Goal: Task Accomplishment & Management: Complete application form

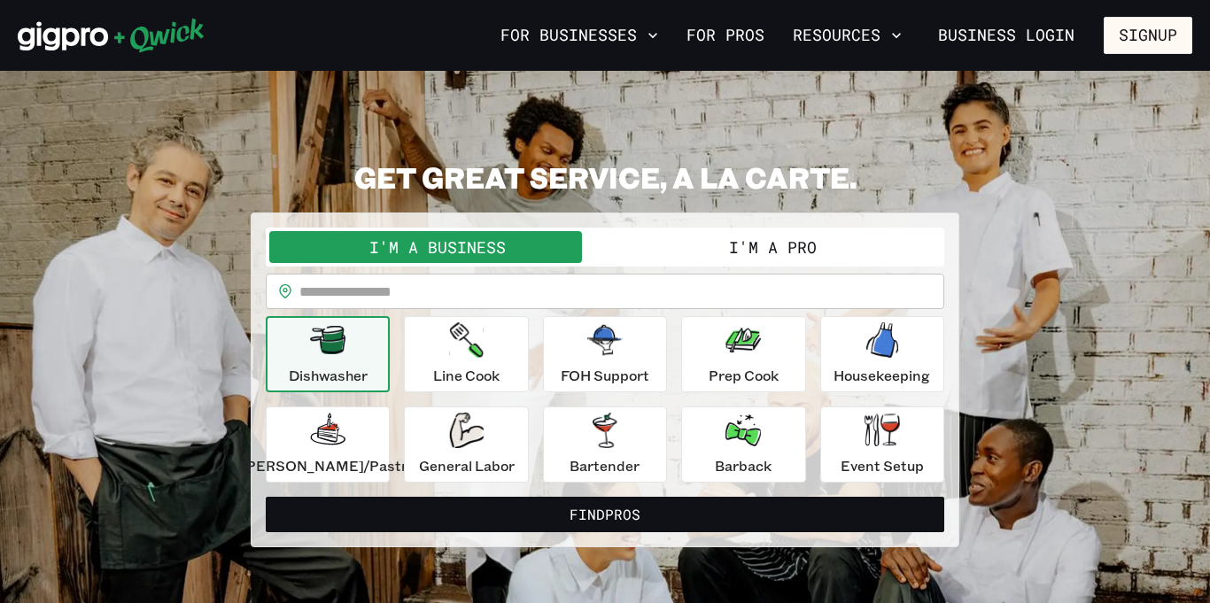
click at [806, 238] on button "I'm a Pro" at bounding box center [773, 247] width 336 height 32
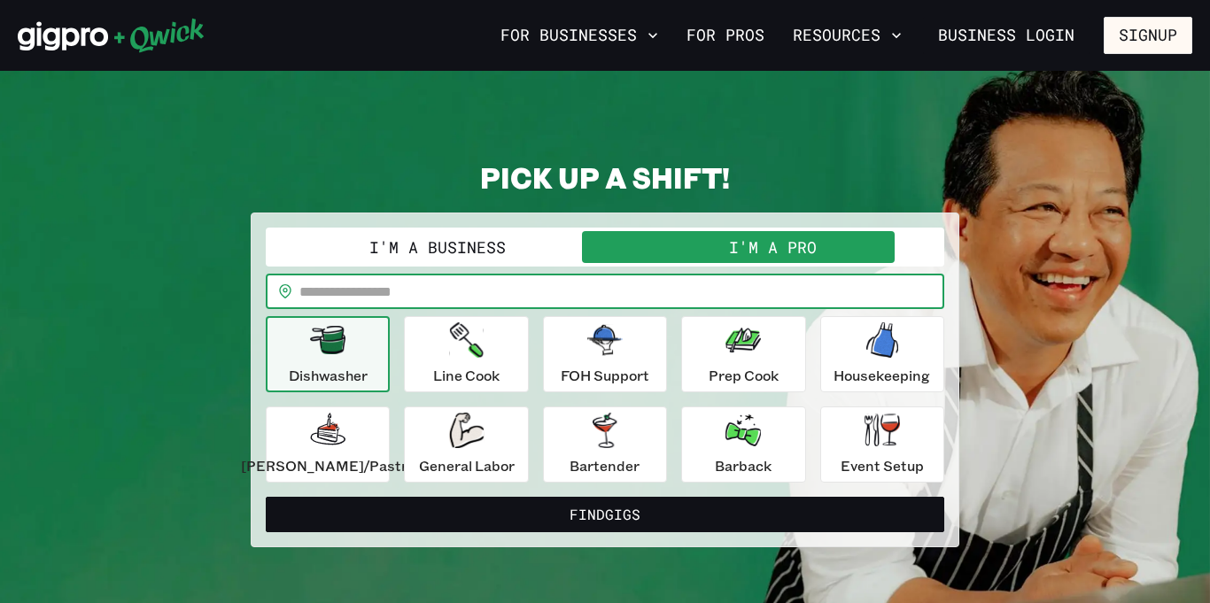
click at [358, 293] on input "text" at bounding box center [621, 291] width 645 height 35
type input "*****"
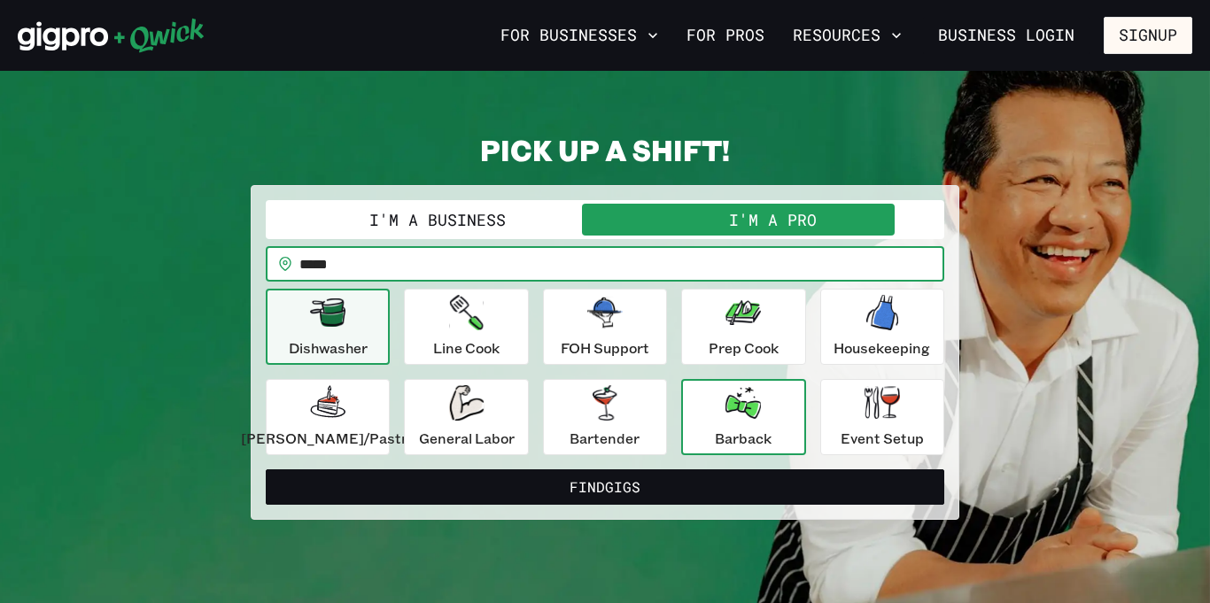
scroll to position [70, 0]
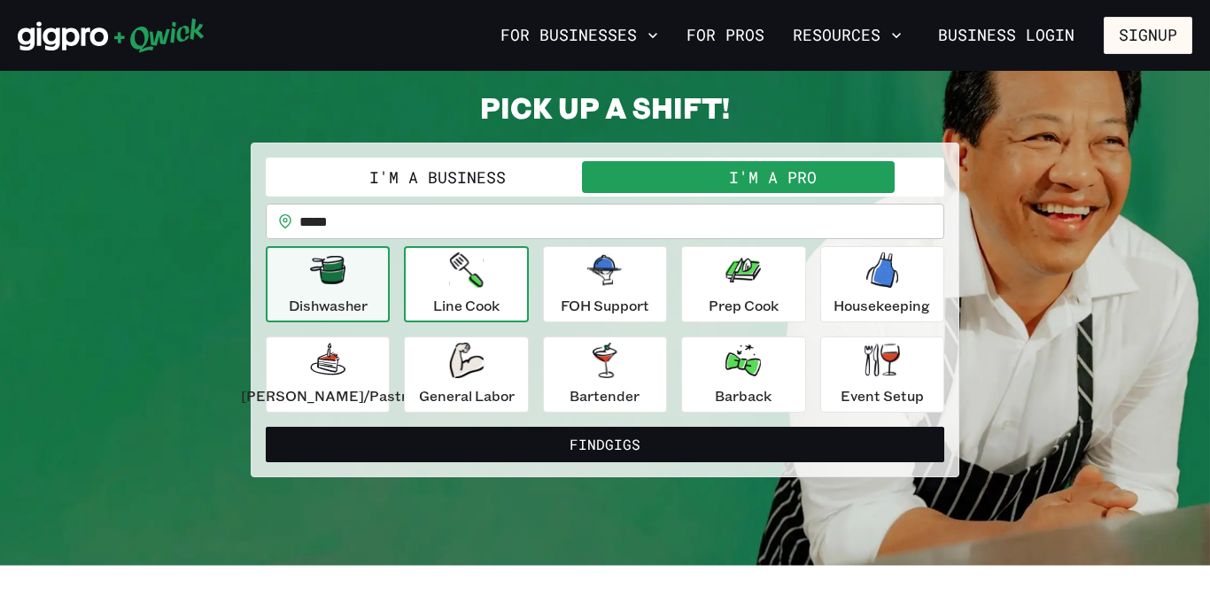
click at [462, 303] on p "Line Cook" at bounding box center [466, 305] width 66 height 21
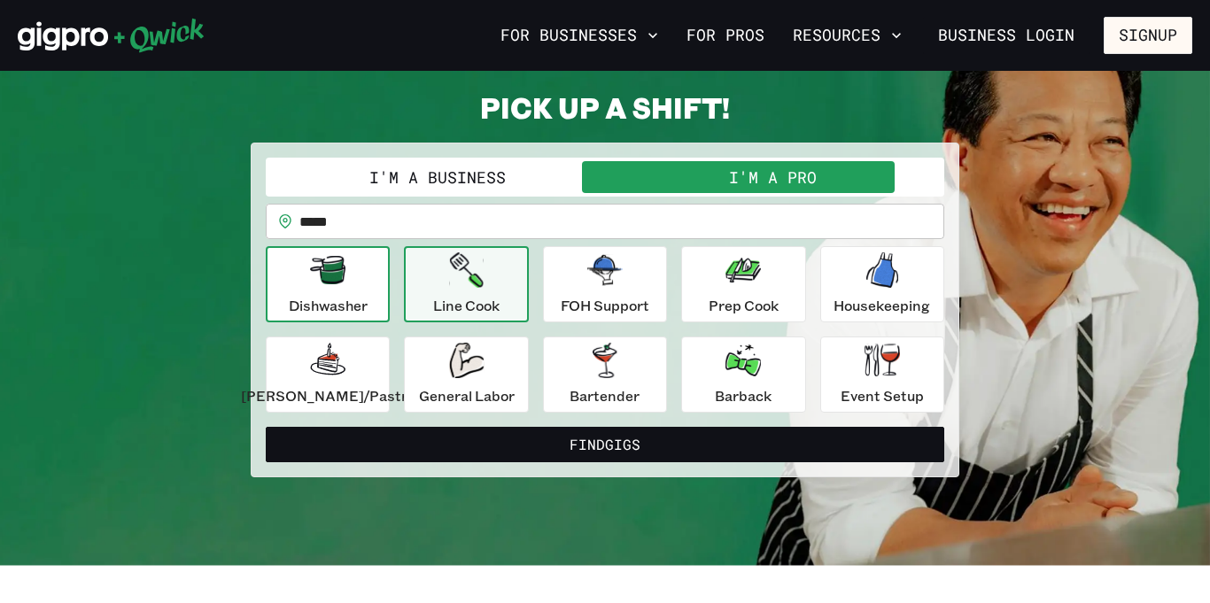
click at [368, 299] on p "Dishwasher" at bounding box center [328, 305] width 79 height 21
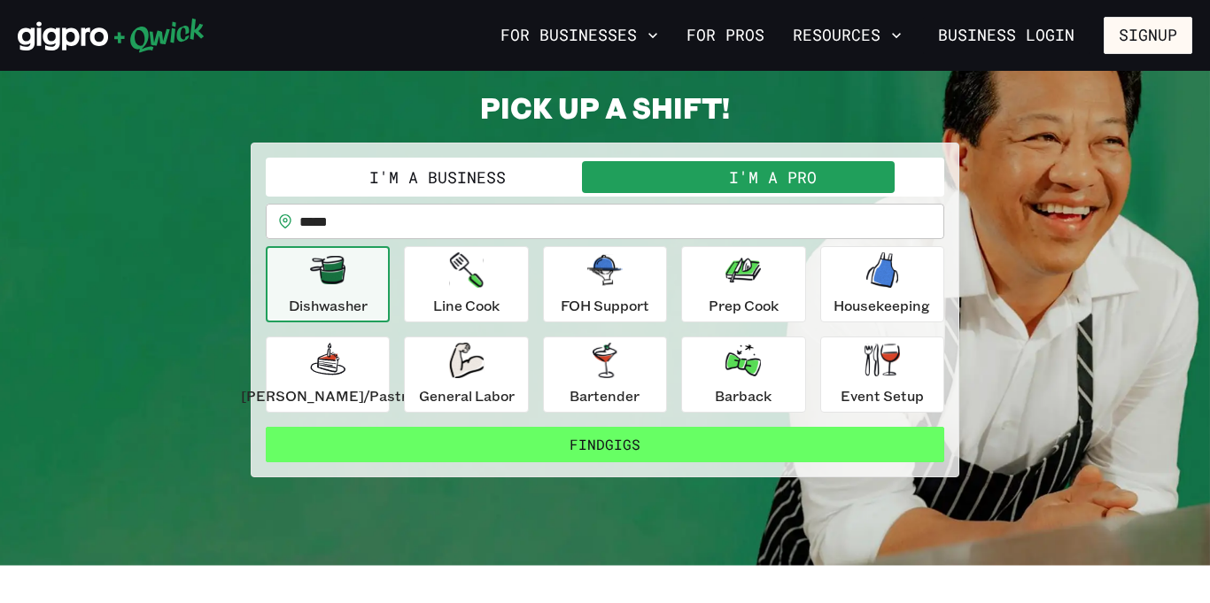
click at [605, 443] on button "Find Gigs" at bounding box center [605, 444] width 679 height 35
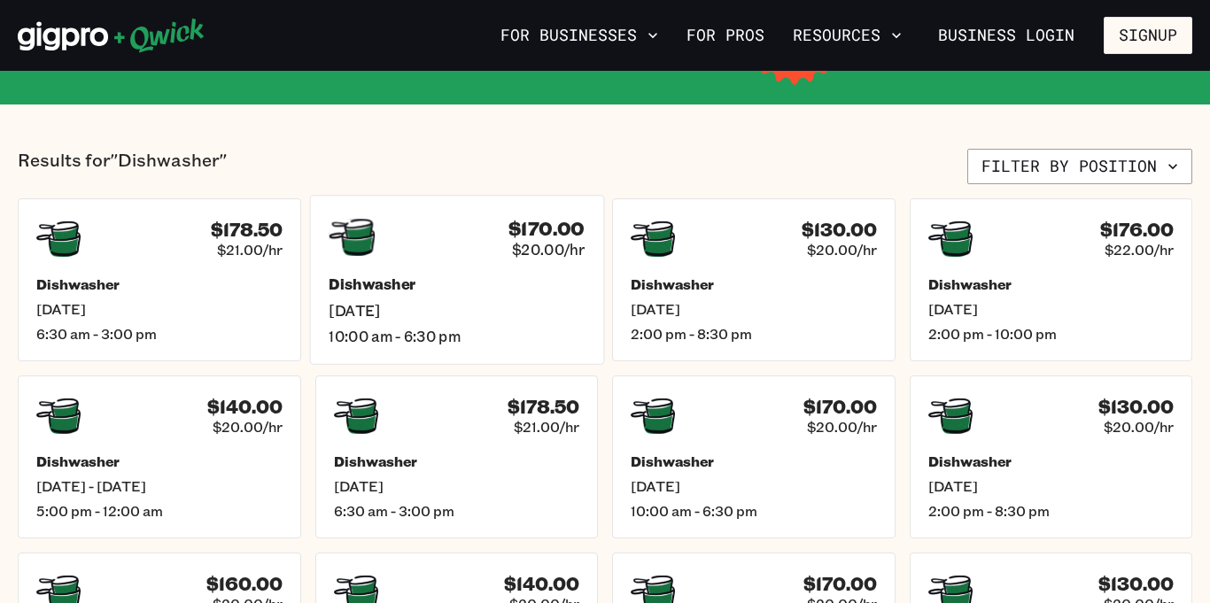
scroll to position [390, 0]
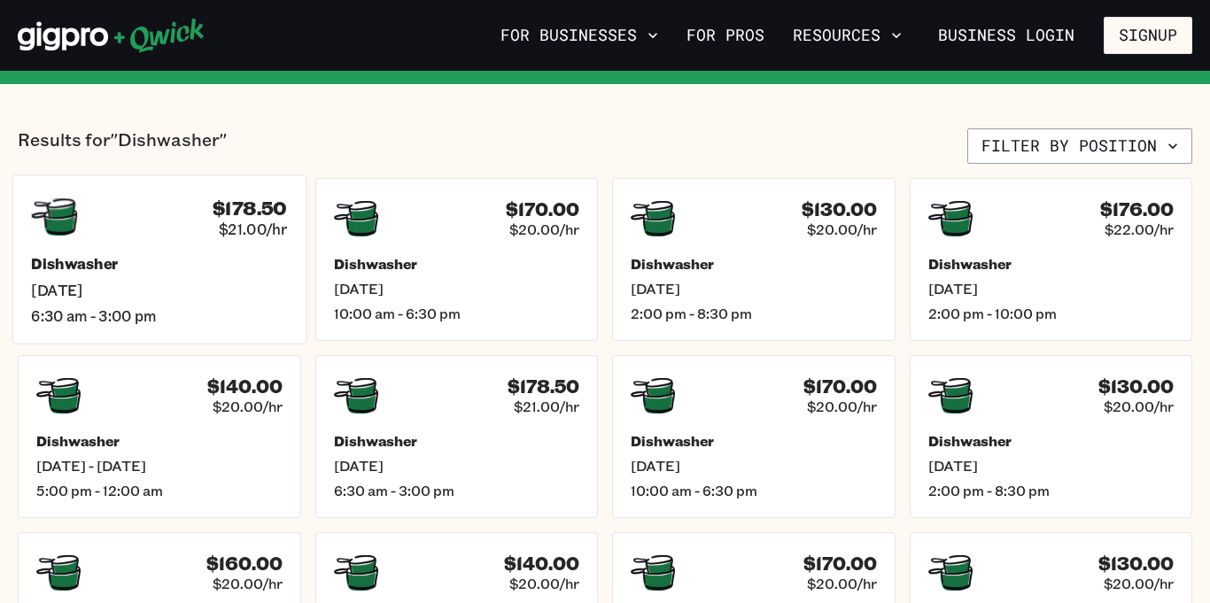
click at [179, 300] on div "Dishwasher [DATE] 6:30 am - 3:00 pm" at bounding box center [159, 290] width 256 height 70
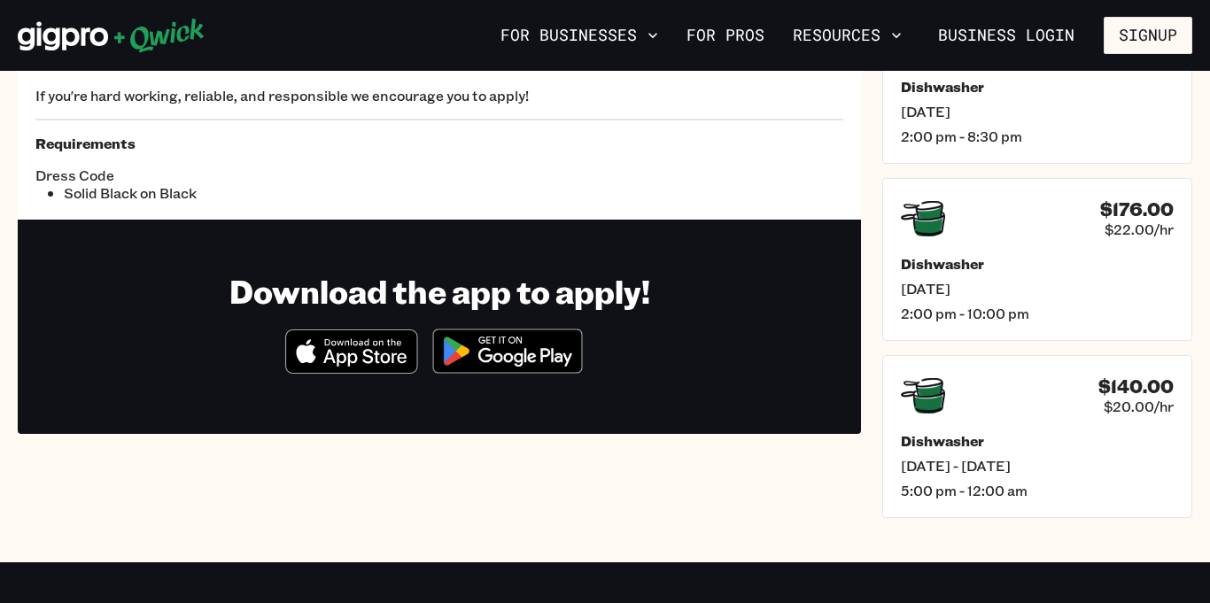
scroll to position [343, 0]
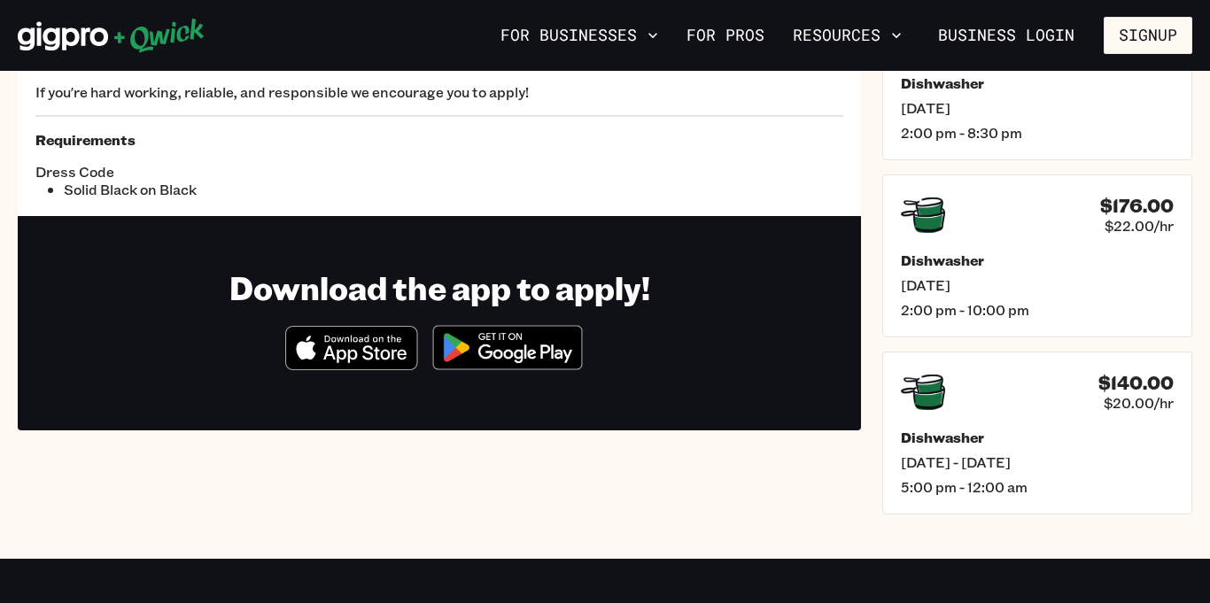
click at [520, 346] on img at bounding box center [508, 347] width 172 height 66
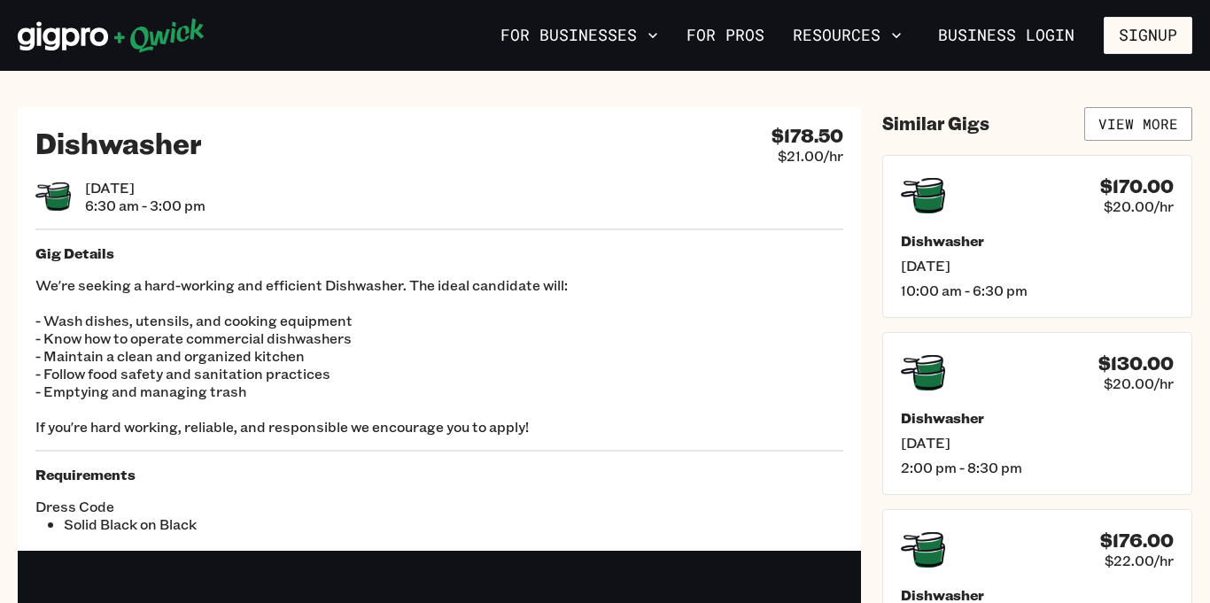
scroll to position [0, 0]
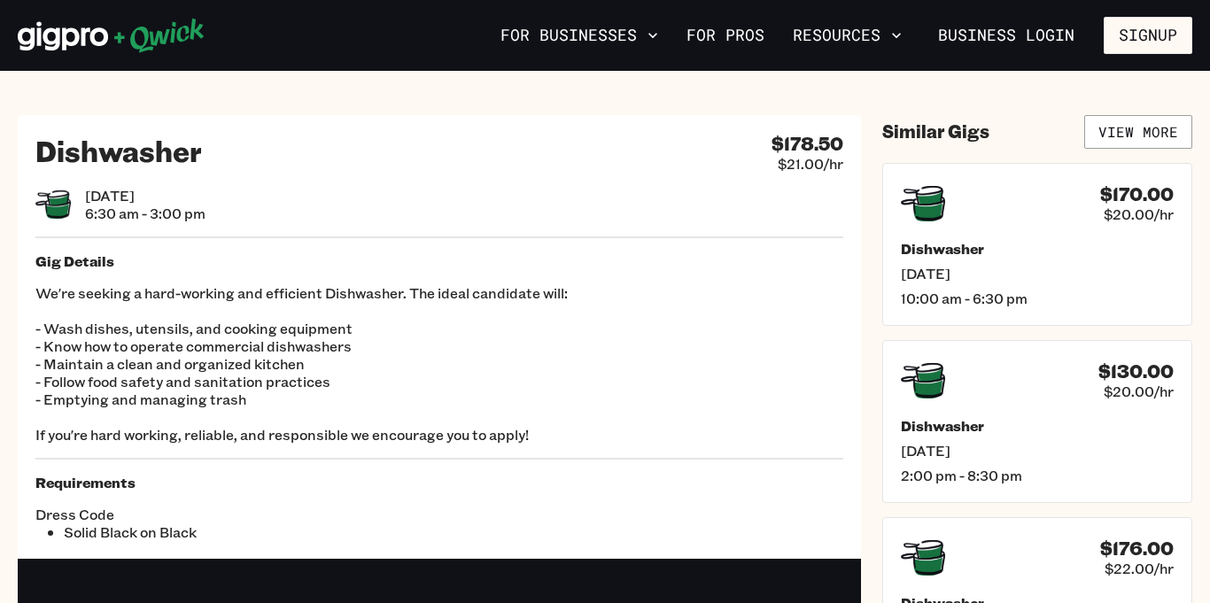
click at [192, 70] on div "For Businesses For Pros Resources Business Login Signup" at bounding box center [605, 35] width 1210 height 71
click at [896, 43] on icon "button" at bounding box center [897, 36] width 18 height 18
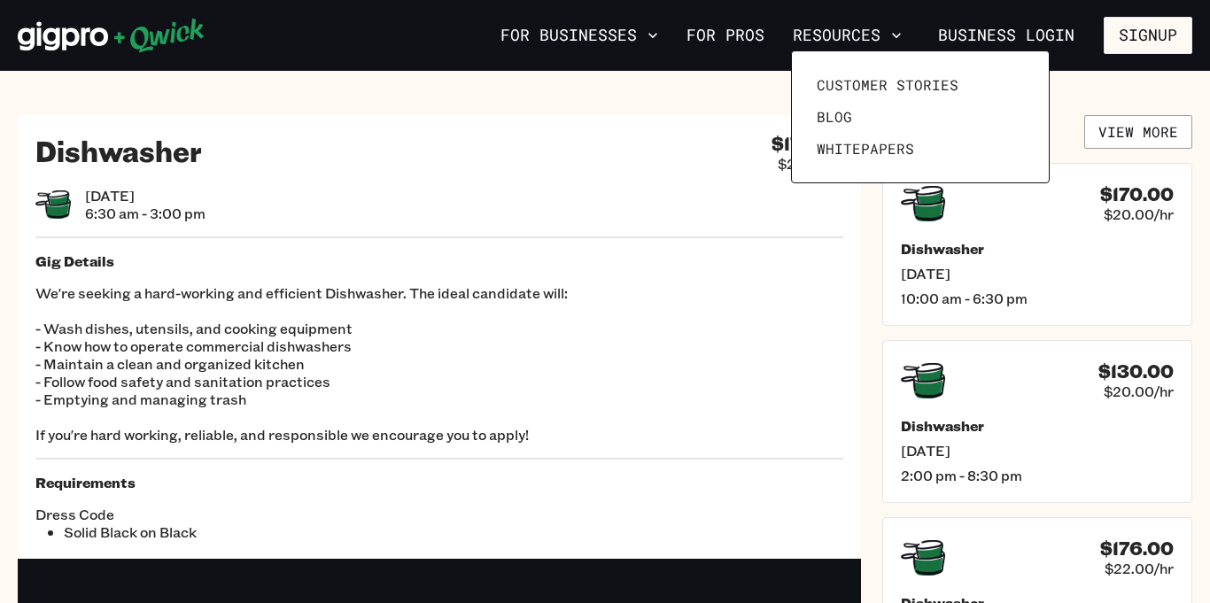
click at [749, 32] on div at bounding box center [605, 301] width 1210 height 603
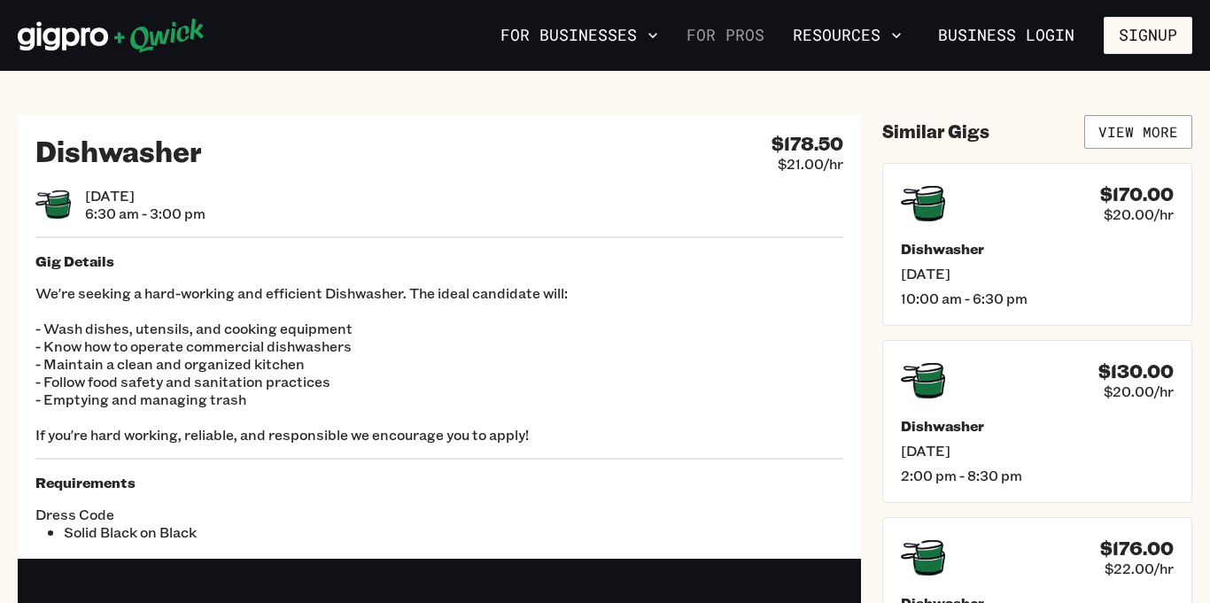
click at [750, 34] on link "For Pros" at bounding box center [725, 35] width 92 height 30
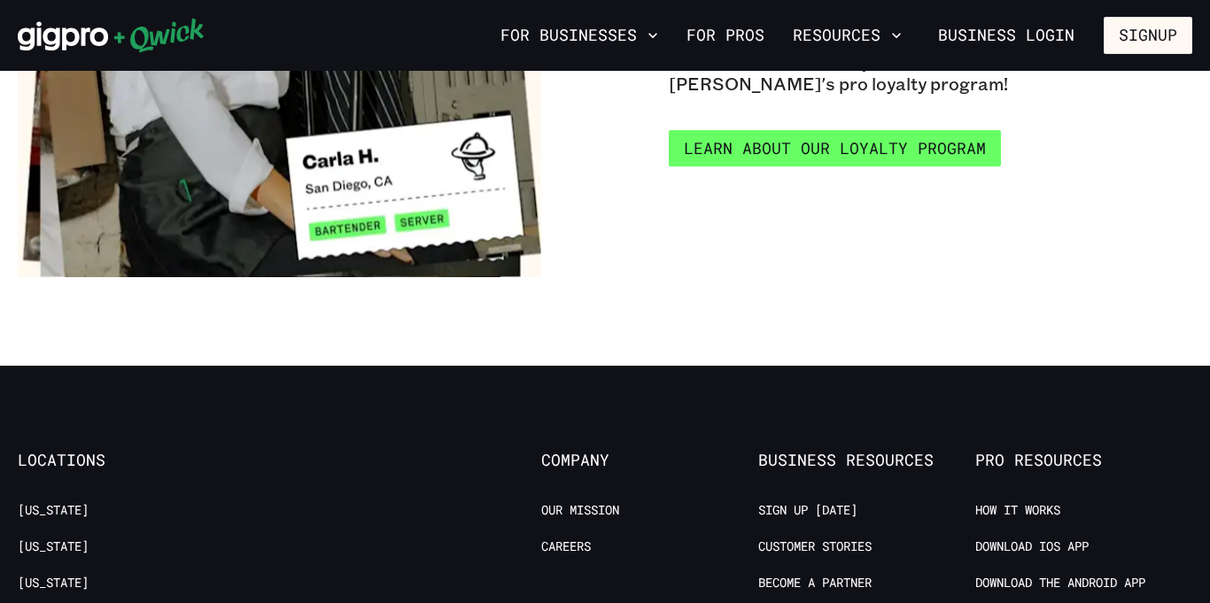
scroll to position [3399, 0]
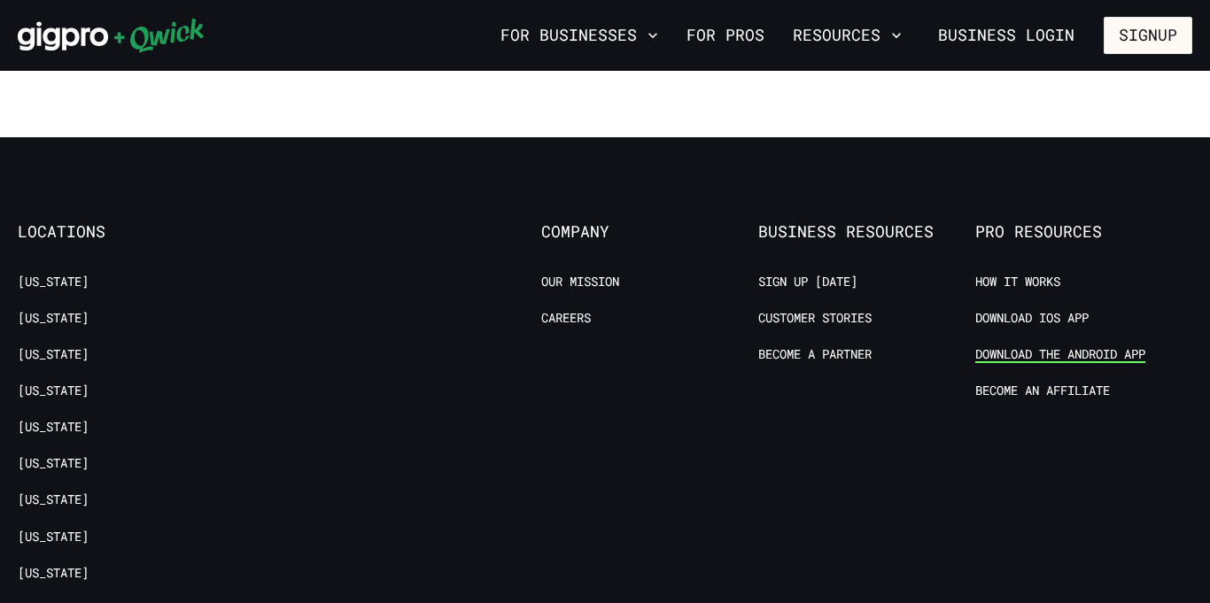
click at [1050, 346] on link "Download the Android App" at bounding box center [1060, 354] width 170 height 17
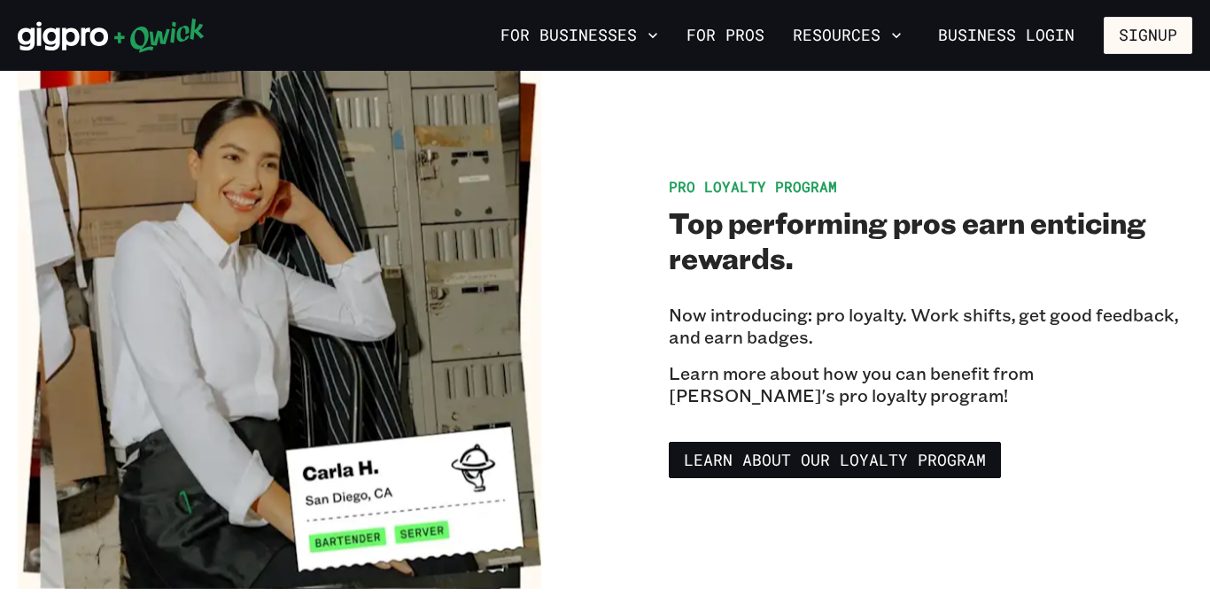
drag, startPoint x: 470, startPoint y: 174, endPoint x: 491, endPoint y: 160, distance: 24.3
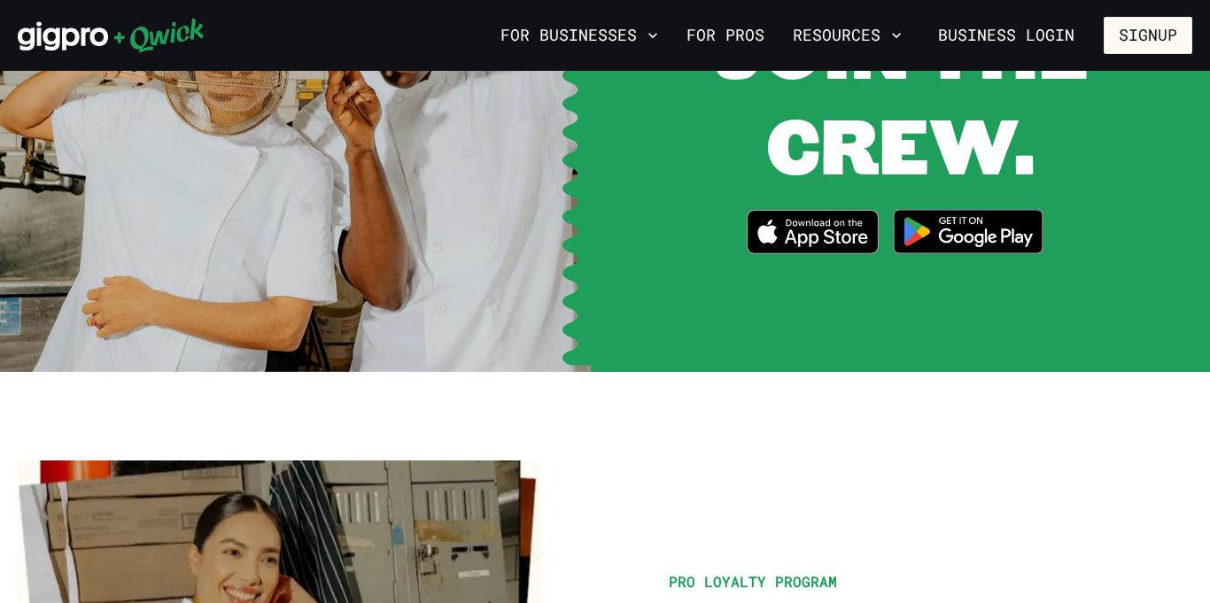
drag, startPoint x: 484, startPoint y: 170, endPoint x: 496, endPoint y: 161, distance: 15.2
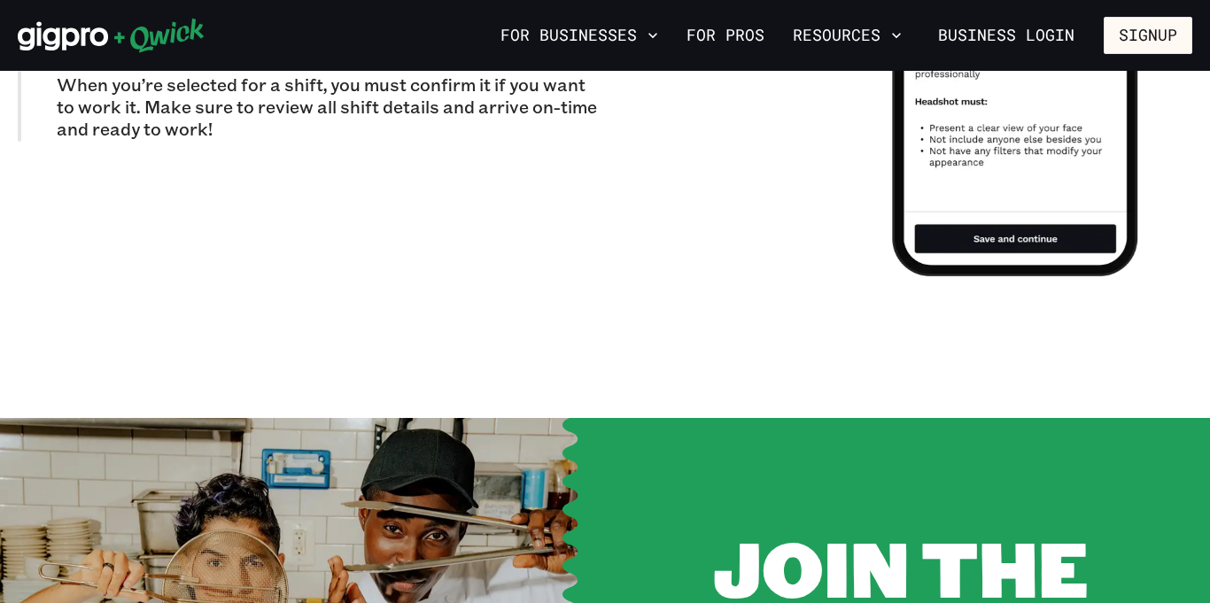
drag, startPoint x: 465, startPoint y: 175, endPoint x: 490, endPoint y: 167, distance: 26.1
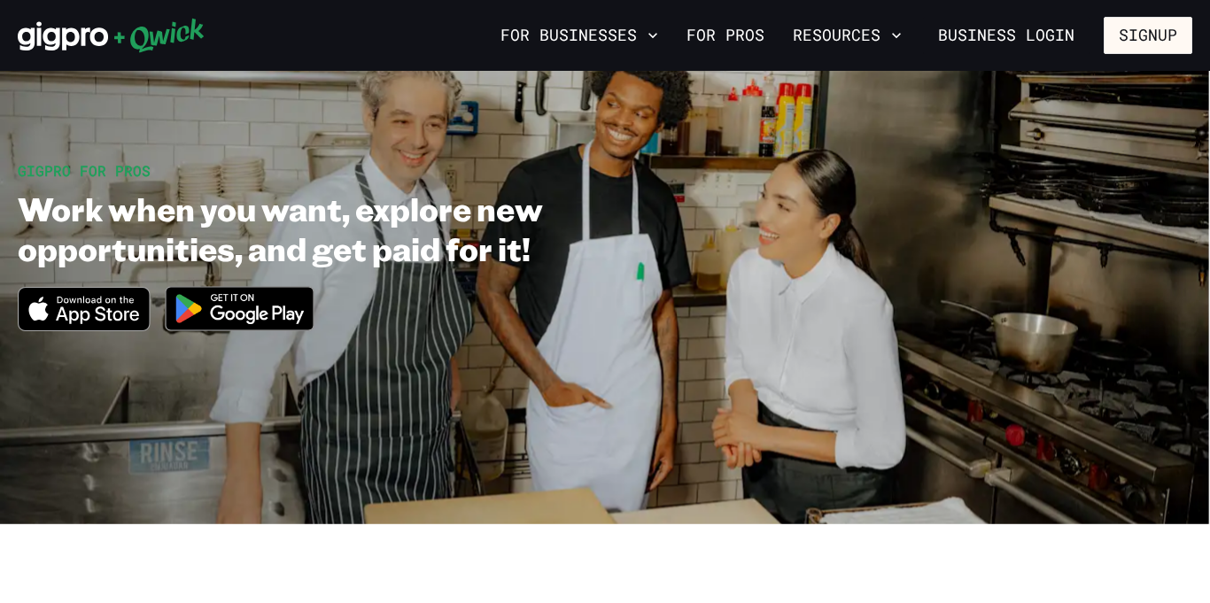
scroll to position [0, 0]
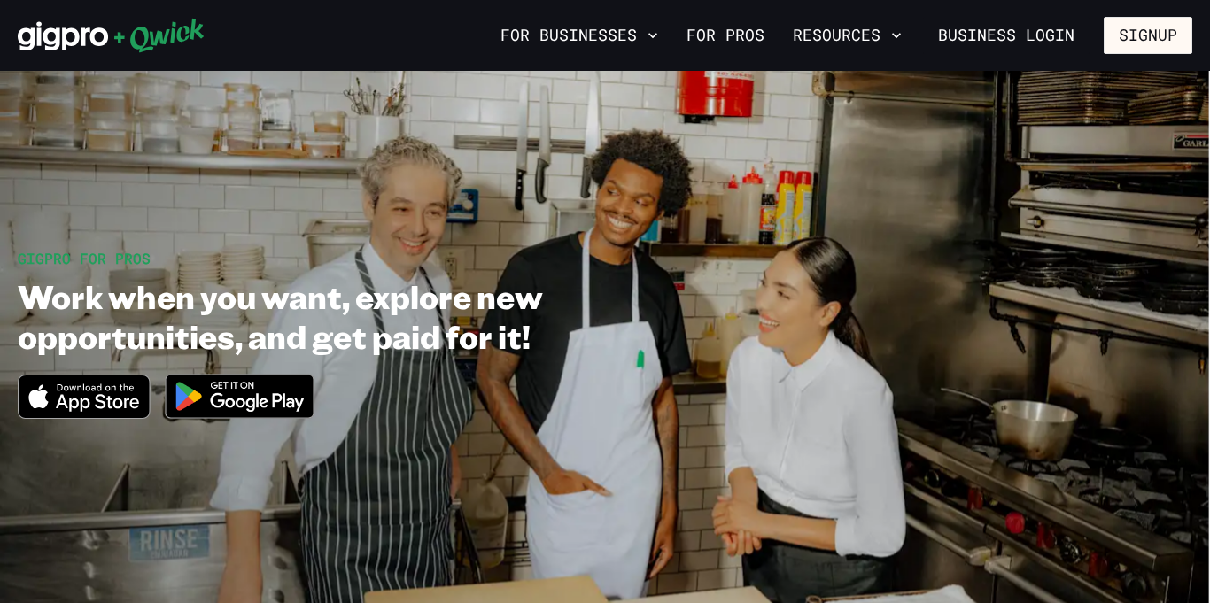
click at [208, 403] on img at bounding box center [240, 396] width 172 height 66
